Goal: Information Seeking & Learning: Learn about a topic

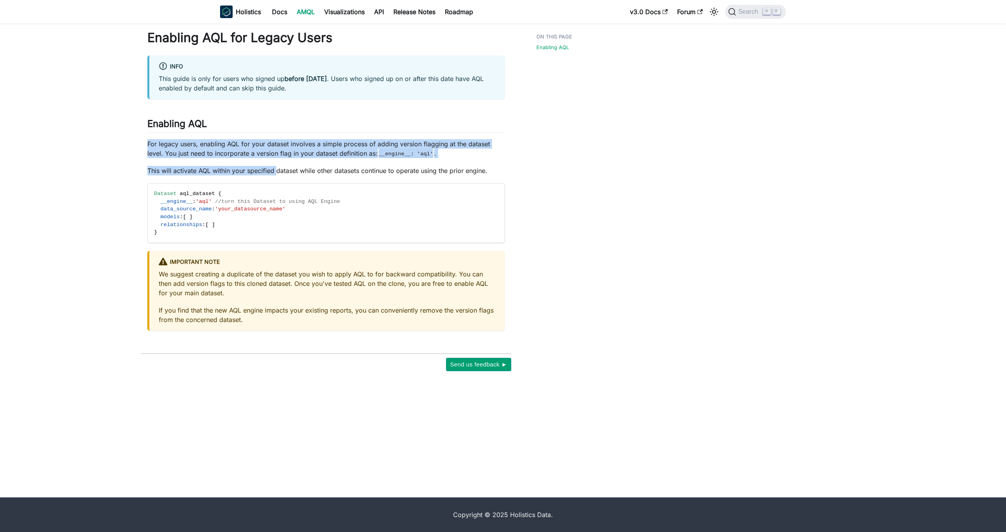
drag, startPoint x: 249, startPoint y: 134, endPoint x: 277, endPoint y: 173, distance: 47.3
click at [277, 173] on div "Enabling AQL for Legacy Users info This guide is only for users who signed up b…" at bounding box center [326, 180] width 358 height 301
click at [277, 173] on p "This will activate AQL within your specified dataset while other datasets conti…" at bounding box center [326, 170] width 358 height 9
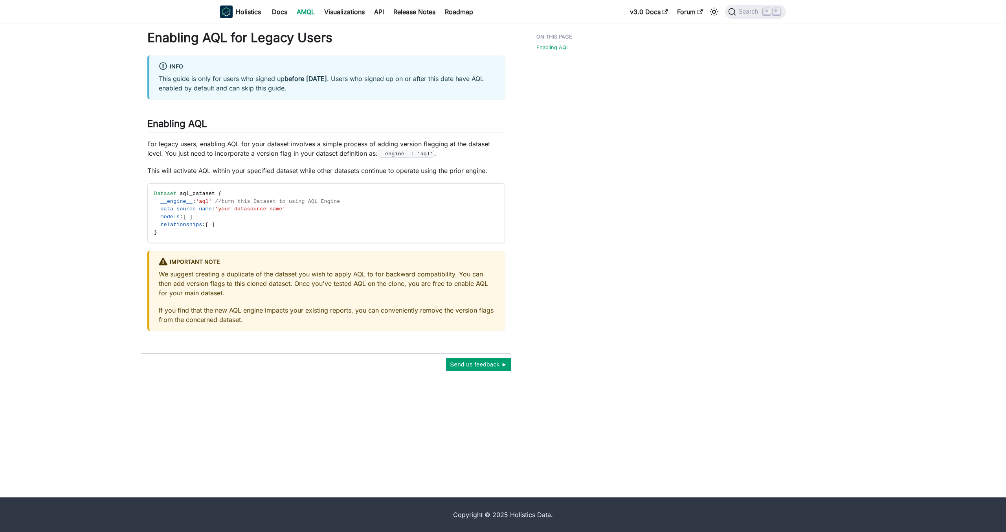
click at [284, 154] on p "For legacy users, enabling AQL for your dataset involves a simple process of ad…" at bounding box center [326, 148] width 358 height 19
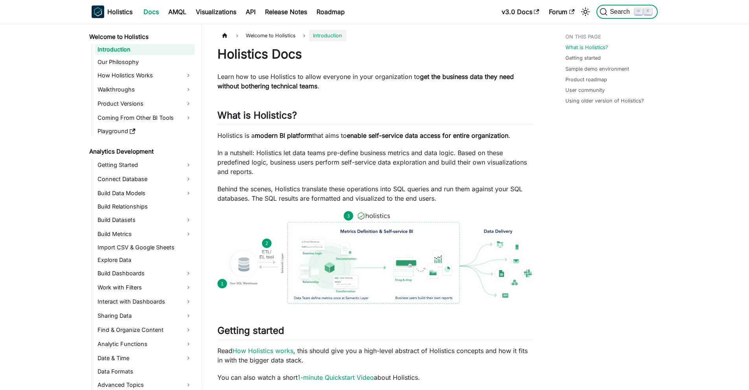
click at [614, 7] on button "Search ⌘ K" at bounding box center [626, 12] width 61 height 14
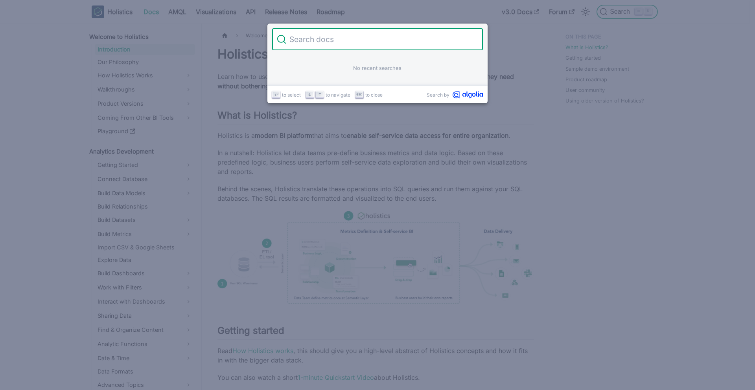
type input "c"
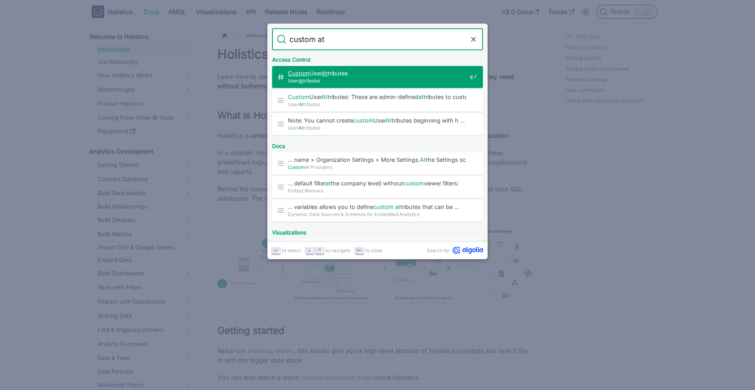
type input "custom att"
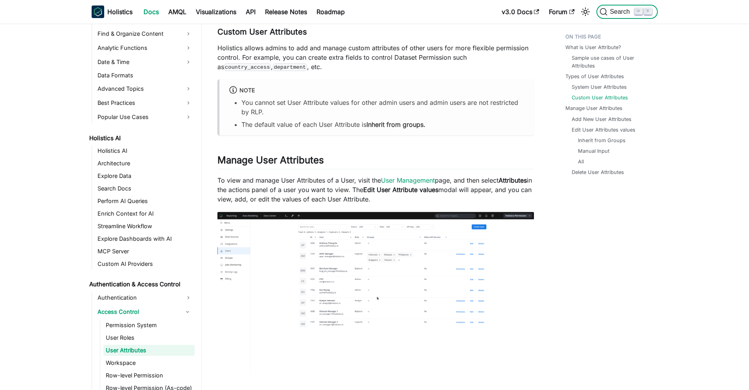
scroll to position [298, 0]
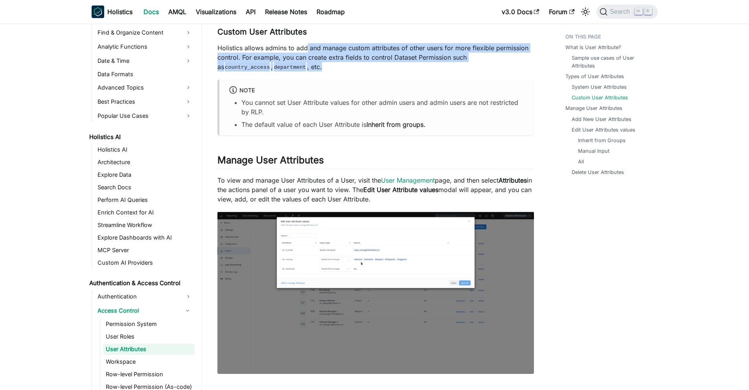
drag, startPoint x: 305, startPoint y: 44, endPoint x: 338, endPoint y: 68, distance: 40.8
click at [338, 68] on p "Holistics allows admins to add and manage custom attributes of other users for …" at bounding box center [375, 57] width 316 height 28
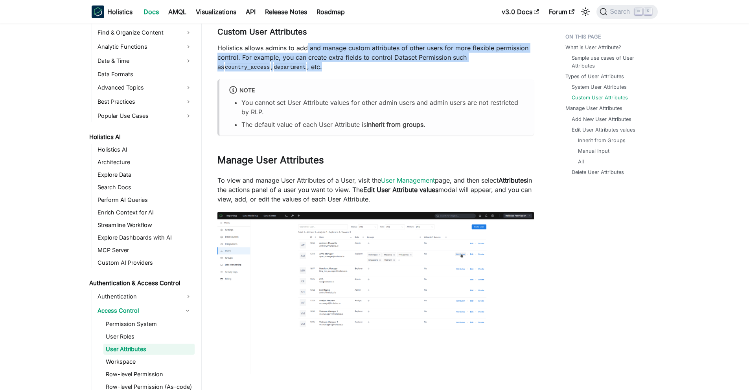
click at [338, 68] on p "Holistics allows admins to add and manage custom attributes of other users for …" at bounding box center [375, 57] width 316 height 28
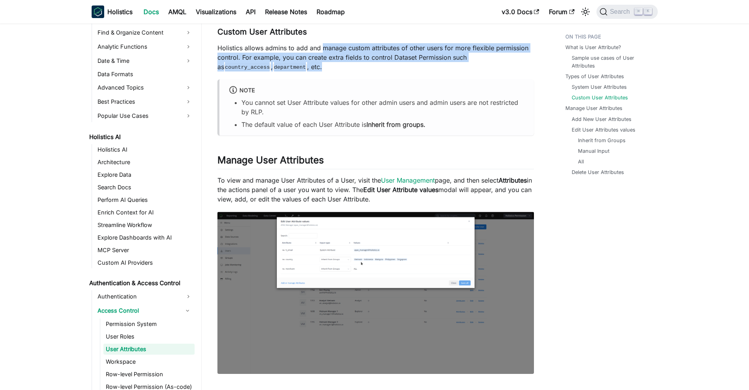
drag, startPoint x: 338, startPoint y: 68, endPoint x: 328, endPoint y: 46, distance: 24.4
click at [328, 46] on p "Holistics allows admins to add and manage custom attributes of other users for …" at bounding box center [375, 57] width 316 height 28
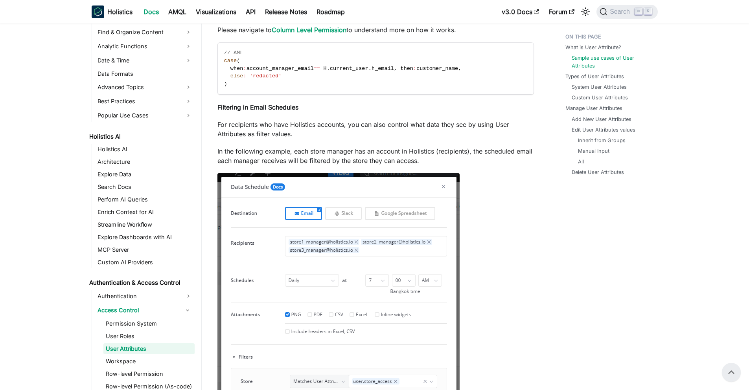
scroll to position [350, 0]
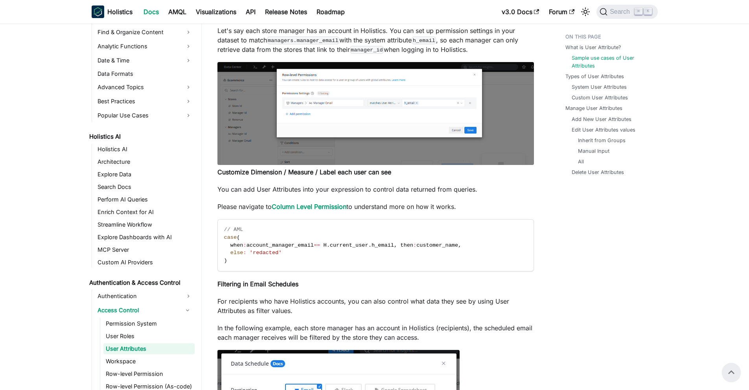
click at [353, 246] on span "current_user" at bounding box center [349, 246] width 39 height 6
drag, startPoint x: 353, startPoint y: 246, endPoint x: 362, endPoint y: 246, distance: 8.3
click at [362, 246] on span "current_user" at bounding box center [349, 246] width 39 height 6
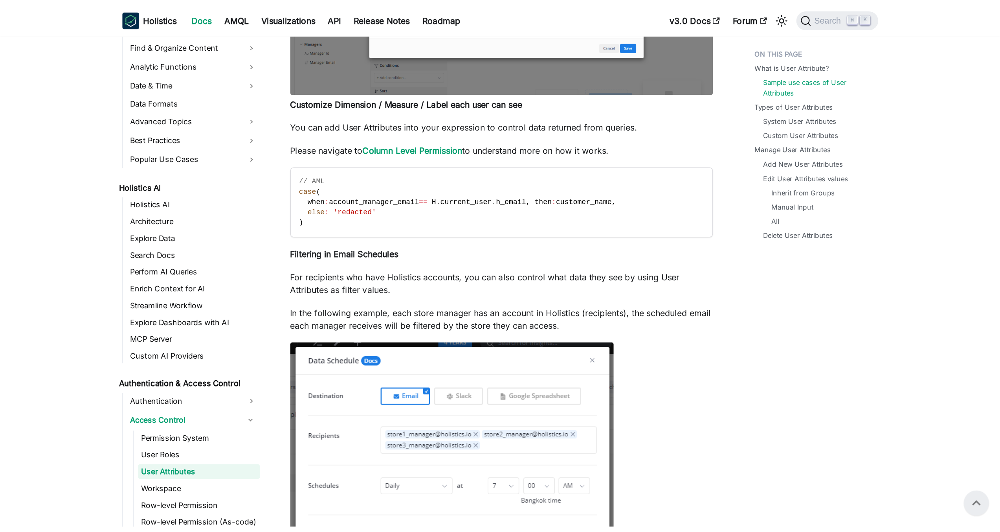
scroll to position [269, 0]
